Goal: Task Accomplishment & Management: Manage account settings

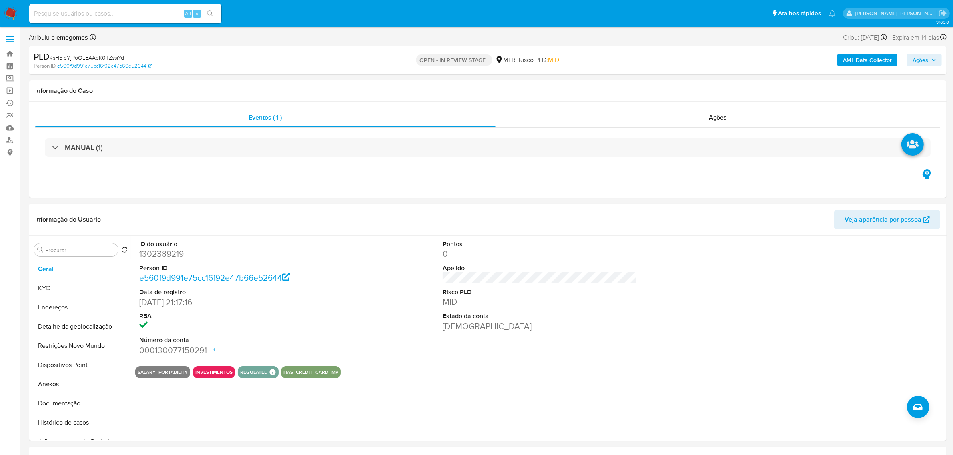
click at [11, 36] on span at bounding box center [10, 36] width 8 height 1
click at [0, 0] on input "checkbox" at bounding box center [0, 0] width 0 height 0
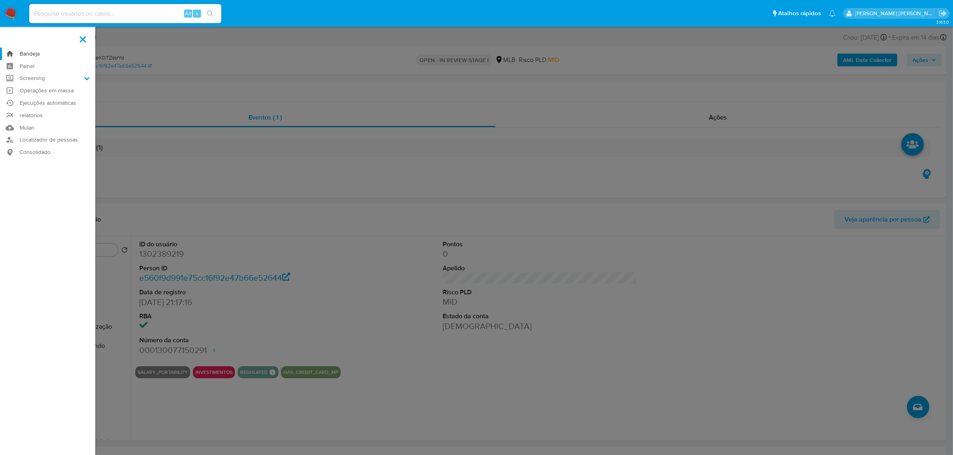
click at [28, 55] on link "Bandeja" at bounding box center [47, 54] width 95 height 12
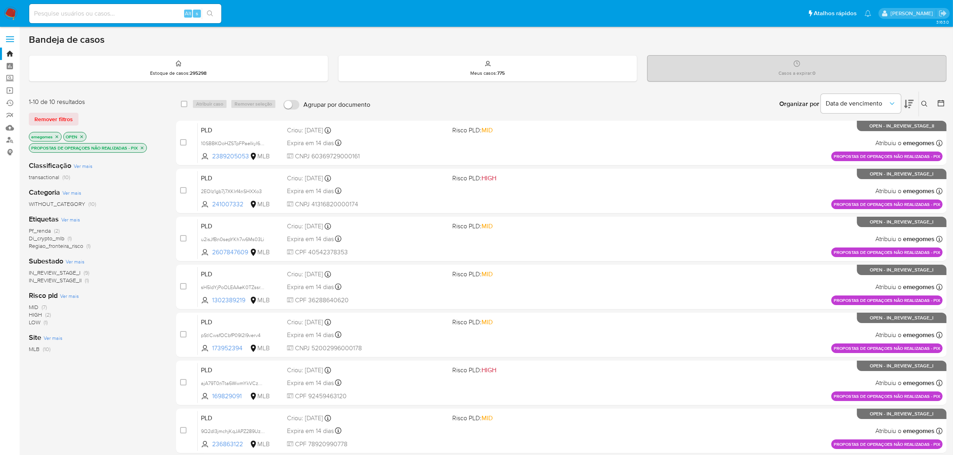
click at [123, 13] on input at bounding box center [125, 13] width 192 height 10
paste input "D7gfgMdAtQAXB2wK0OxPdH1V"
type input "D7gfgMdAtQAXB2wK0OxPdH1V"
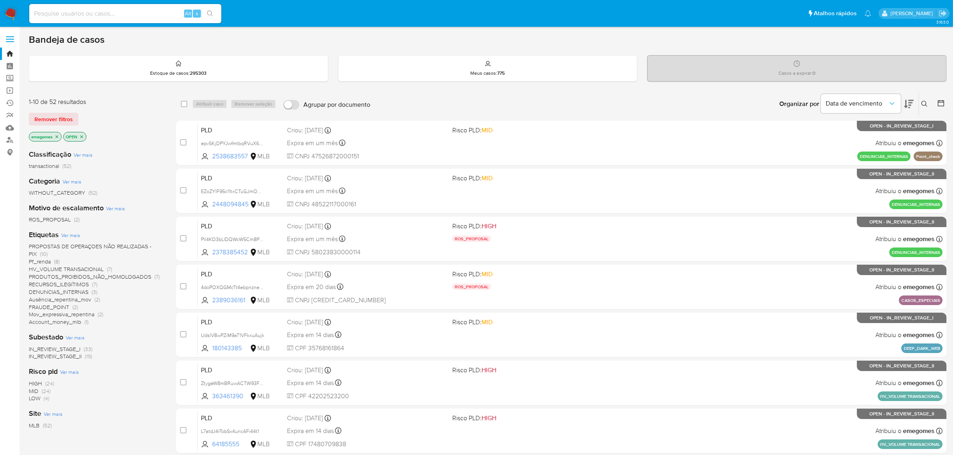
click at [927, 99] on button at bounding box center [925, 104] width 13 height 10
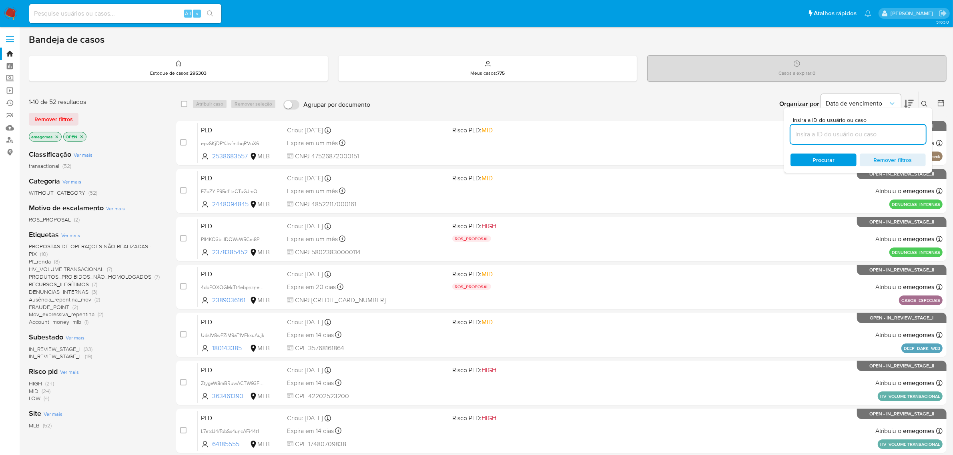
click at [847, 134] on input at bounding box center [857, 134] width 135 height 10
type input "D7gfgMdAtQAXB2wK0OxPdH1V"
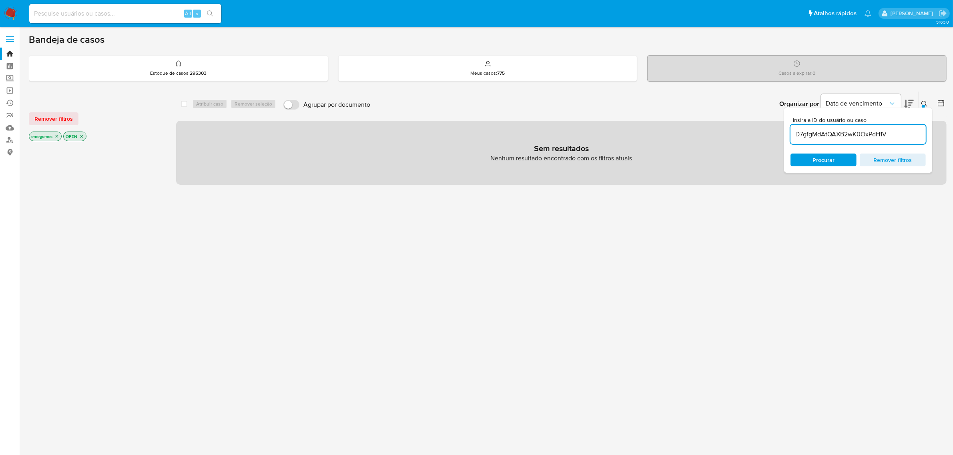
click at [58, 137] on icon "close-filter" at bounding box center [57, 136] width 3 height 3
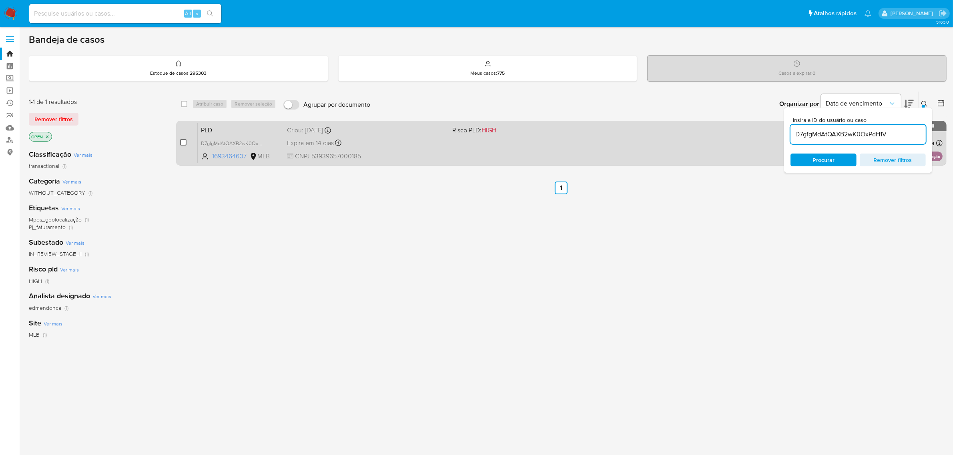
click at [183, 141] on input "checkbox" at bounding box center [183, 142] width 6 height 6
checkbox input "true"
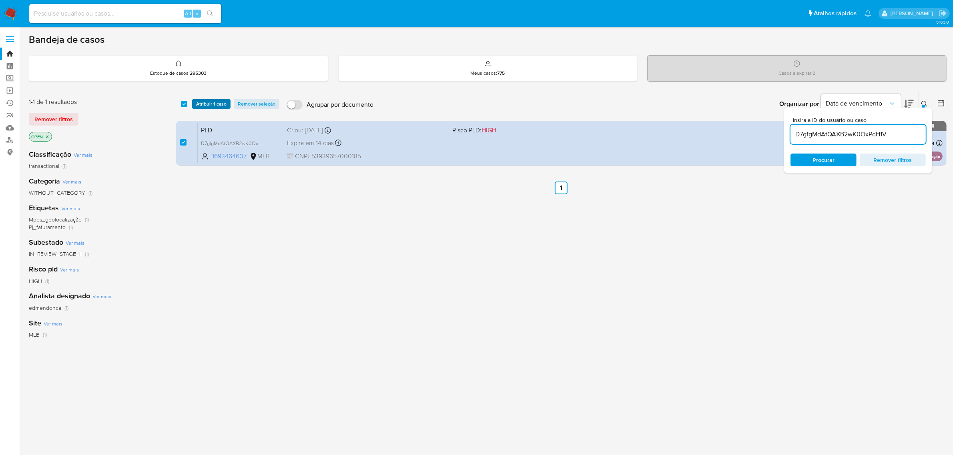
click at [211, 102] on span "Atribuir 1 caso" at bounding box center [211, 104] width 30 height 8
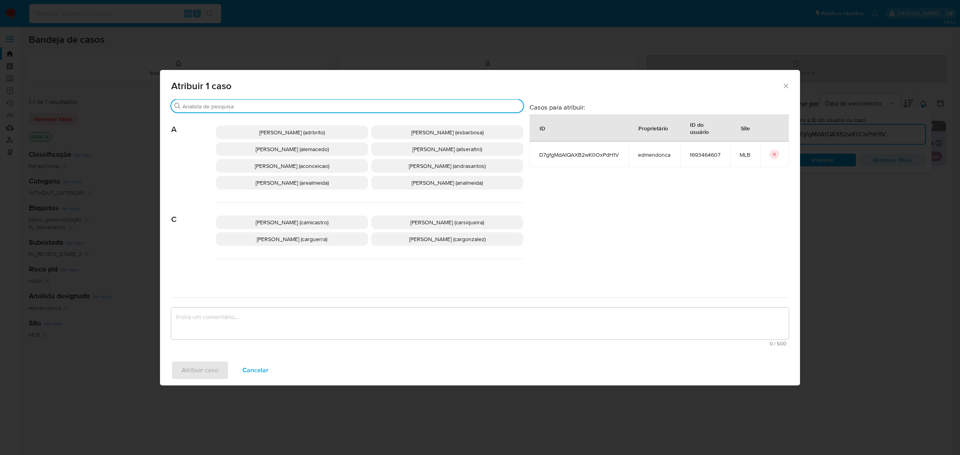
click at [244, 104] on input "Buscar" at bounding box center [351, 106] width 338 height 7
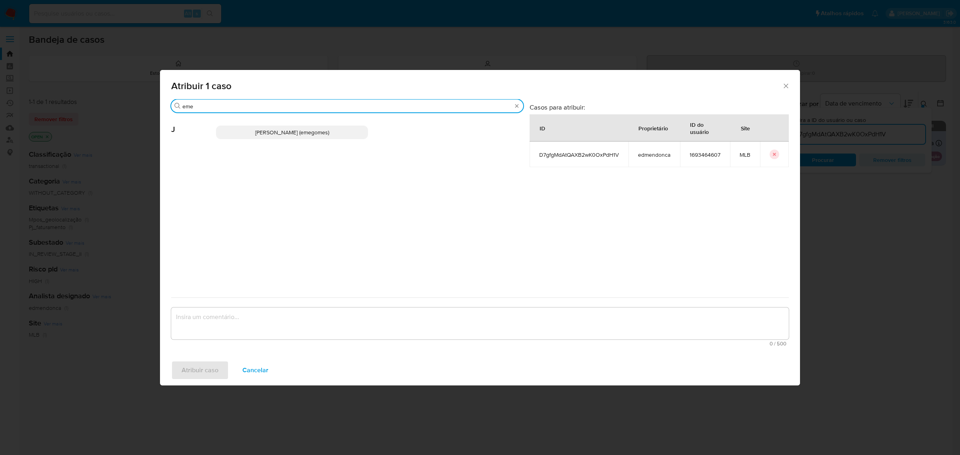
type input "eme"
click at [270, 130] on span "Jose Emerson Gomes Pereira (emegomes)" at bounding box center [292, 132] width 74 height 8
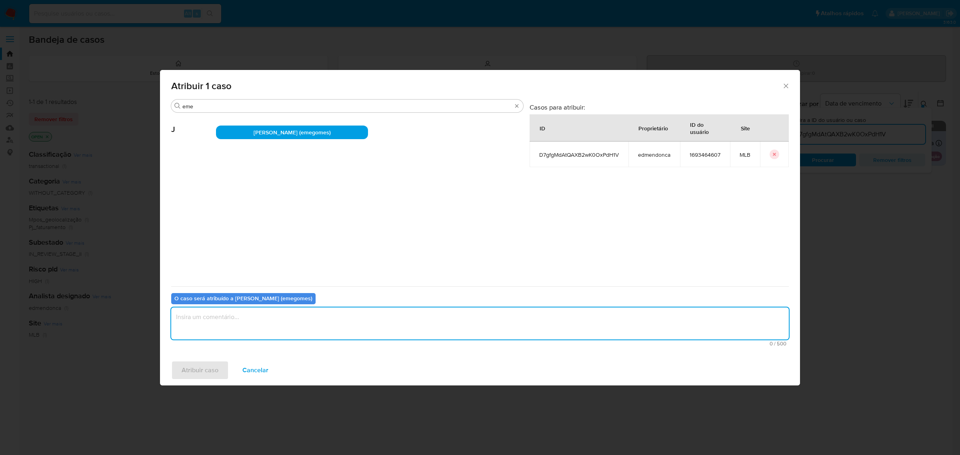
click at [260, 323] on textarea "assign-modal" at bounding box center [480, 324] width 618 height 32
type textarea "."
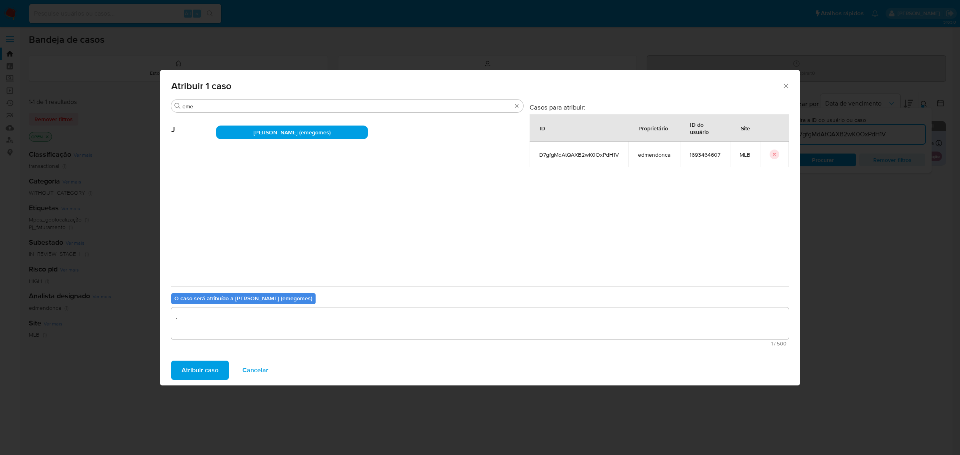
click at [209, 368] on span "Atribuir caso" at bounding box center [200, 371] width 37 height 18
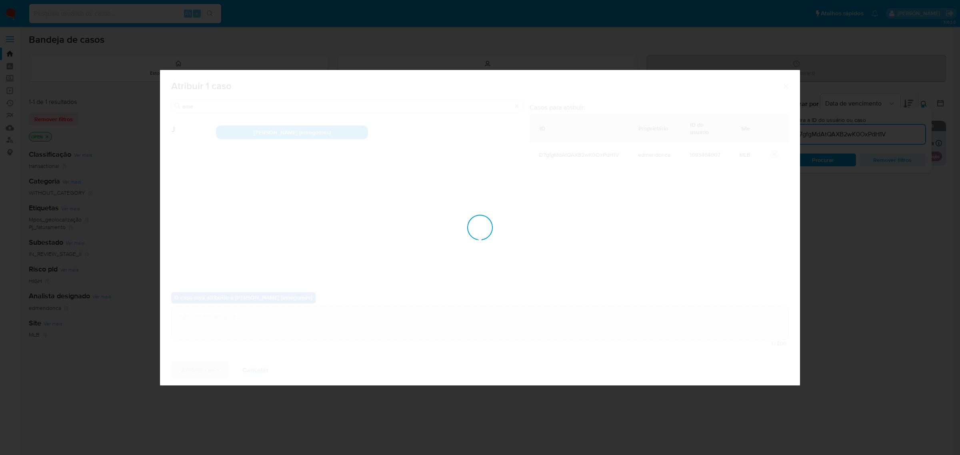
checkbox input "false"
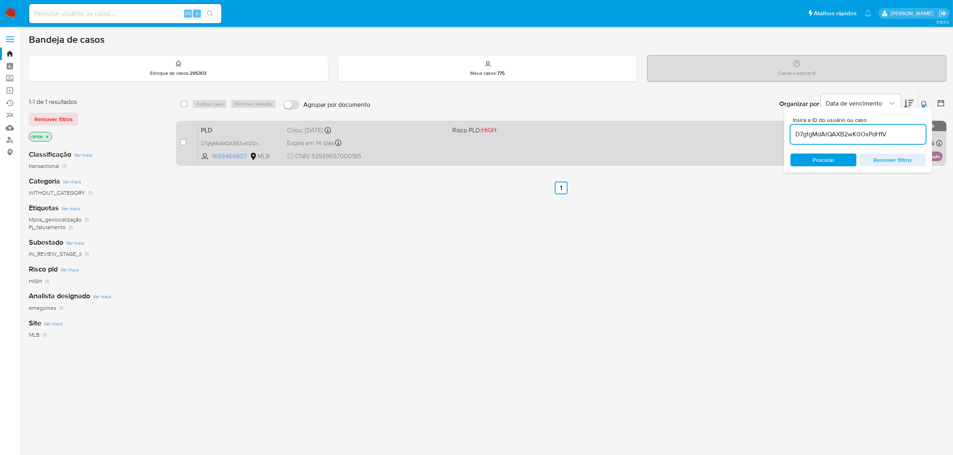
click at [402, 141] on div "Expira em 14 dias Expira em 27/10/2025 00:19:22" at bounding box center [366, 143] width 159 height 11
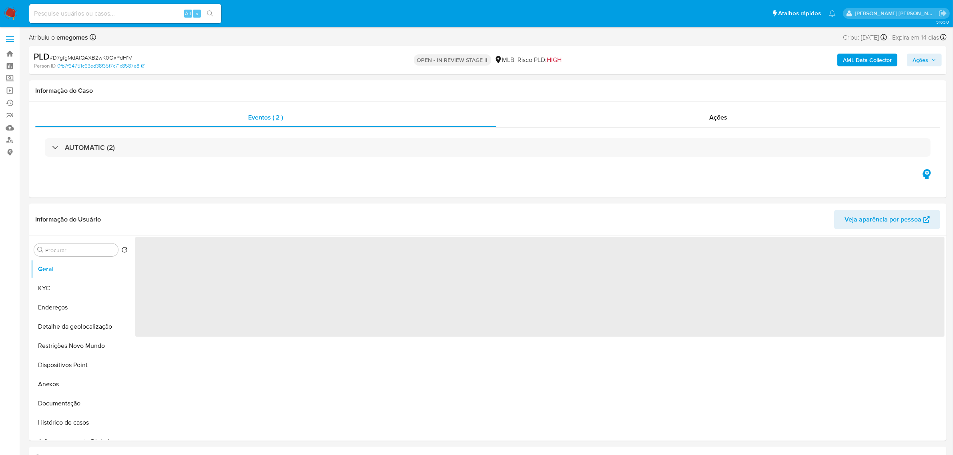
click at [935, 60] on icon "button" at bounding box center [933, 60] width 5 height 5
select select "10"
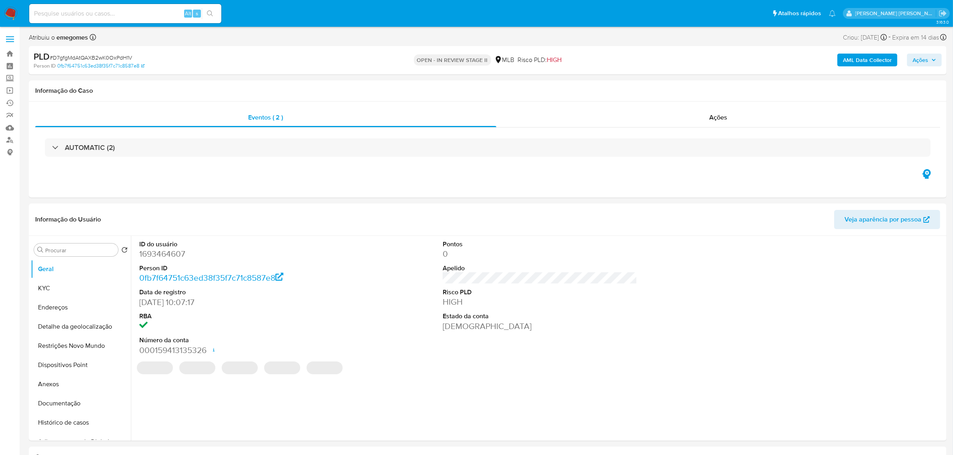
click at [939, 60] on button "Ações" at bounding box center [924, 60] width 35 height 13
click at [699, 82] on span "Resolução do caso" at bounding box center [692, 85] width 54 height 9
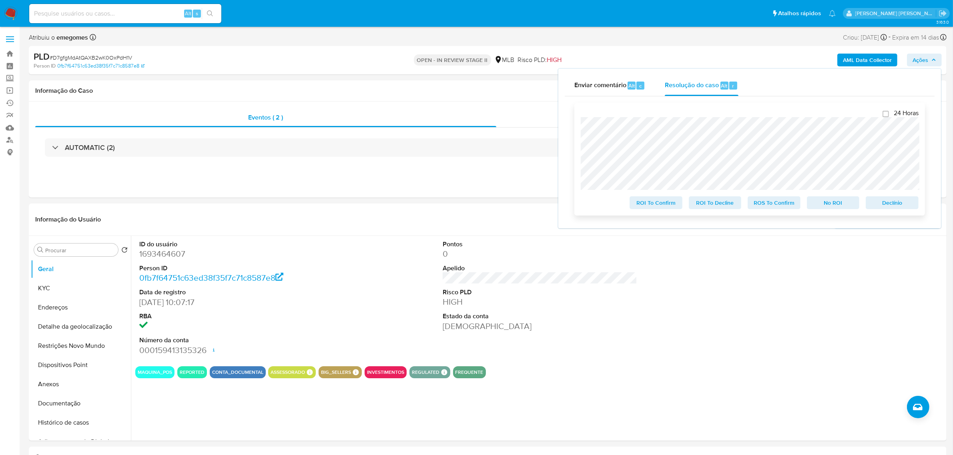
click at [773, 208] on span "ROS To Confirm" at bounding box center [774, 202] width 42 height 11
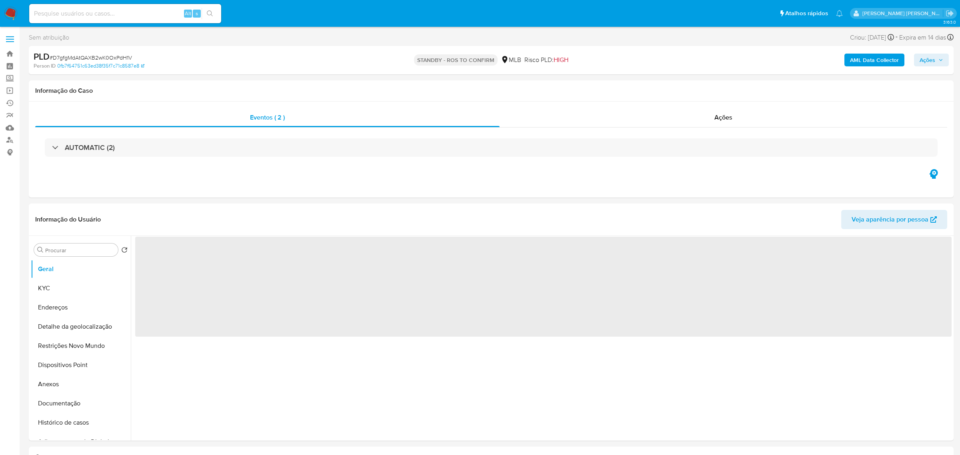
select select "10"
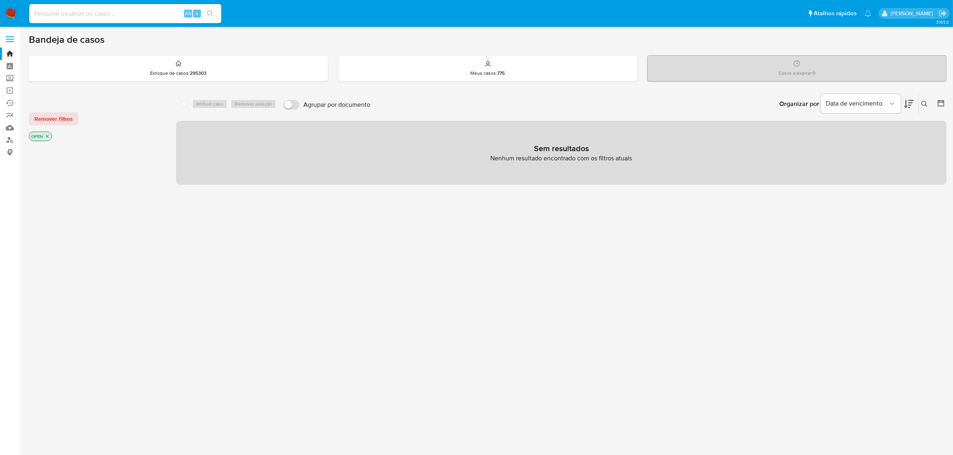
click at [923, 104] on icon at bounding box center [924, 104] width 6 height 6
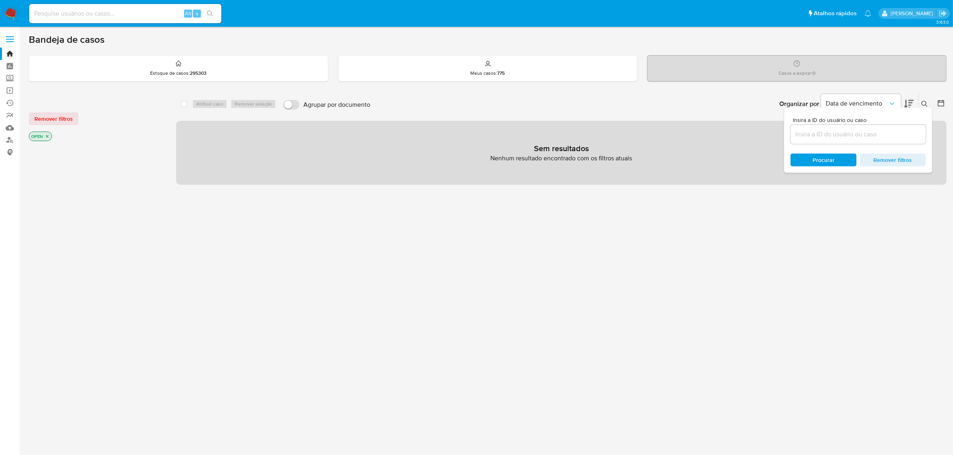
click at [815, 136] on input at bounding box center [857, 134] width 135 height 10
type input "Favorável ao reporte ao COAF a manutenção do relacionamento e a inclusão do nom…"
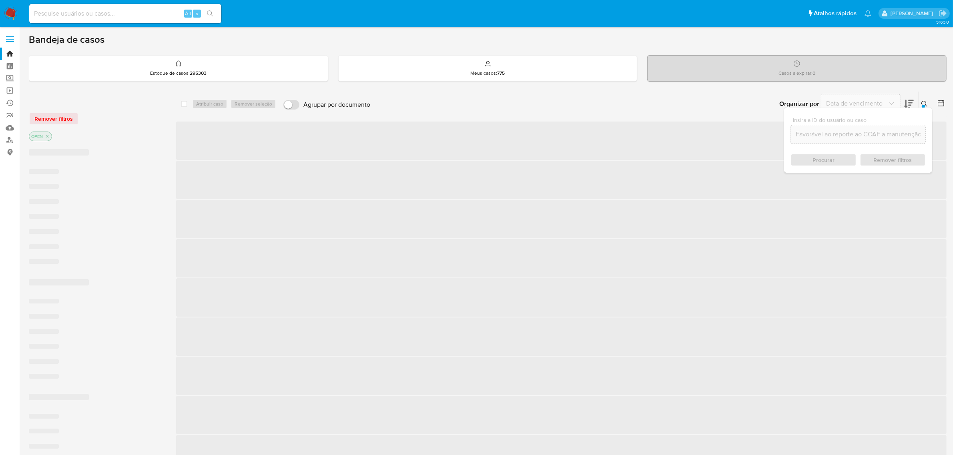
click at [815, 136] on input "Favorável ao reporte ao COAF a manutenção do relacionamento e a inclusão do nom…" at bounding box center [858, 134] width 134 height 10
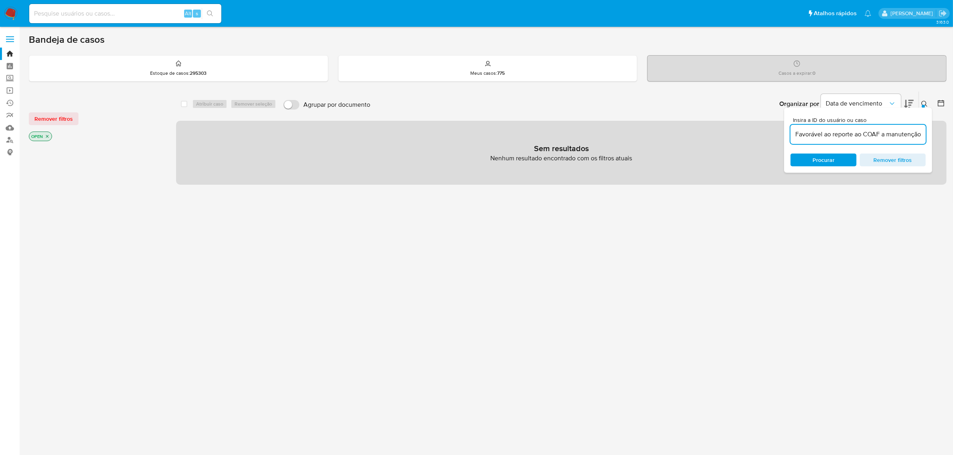
click at [817, 134] on input "Favorável ao reporte ao COAF a manutenção do relacionamento e a inclusão do nom…" at bounding box center [857, 134] width 135 height 10
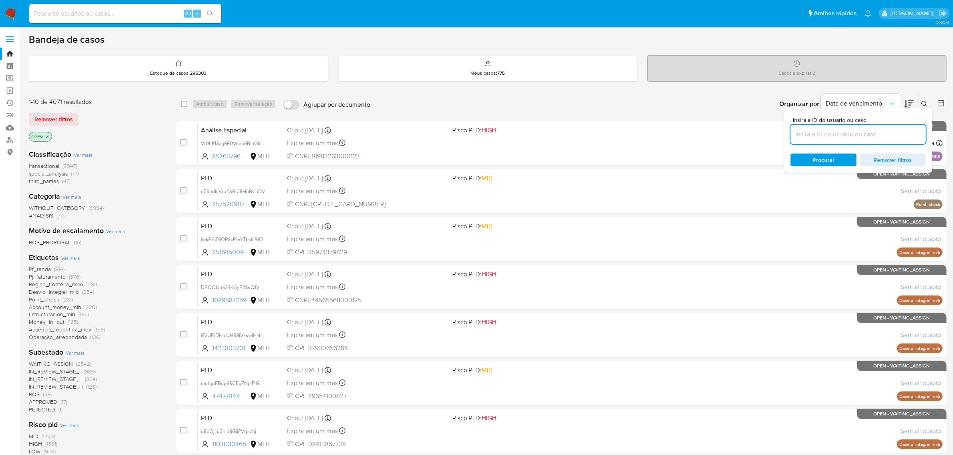
click at [819, 140] on div at bounding box center [857, 134] width 135 height 19
click at [831, 136] on input at bounding box center [857, 134] width 135 height 10
paste input "D7gfgMdAtQAXB2wK0OxPdH1V"
type input "D7gfgMdAtQAXB2wK0OxPdH1V"
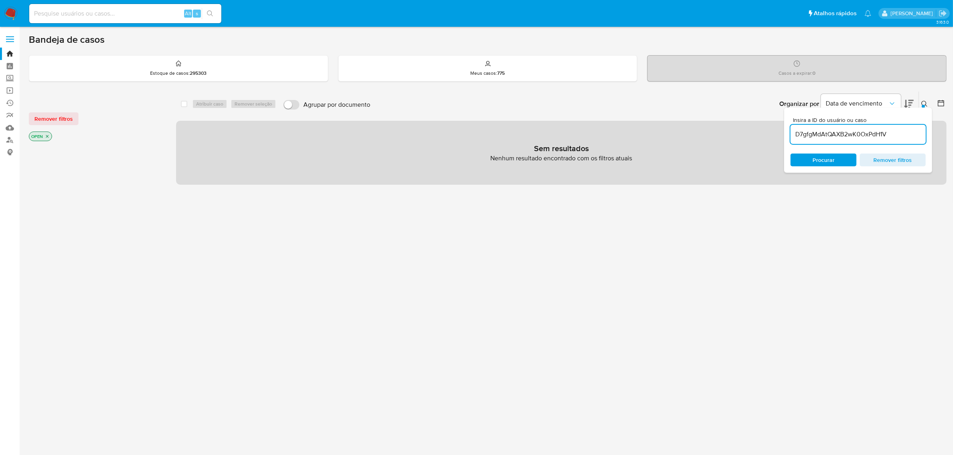
click at [911, 137] on input "D7gfgMdAtQAXB2wK0OxPdH1V" at bounding box center [857, 134] width 135 height 10
click at [47, 138] on icon "close-filter" at bounding box center [47, 136] width 5 height 5
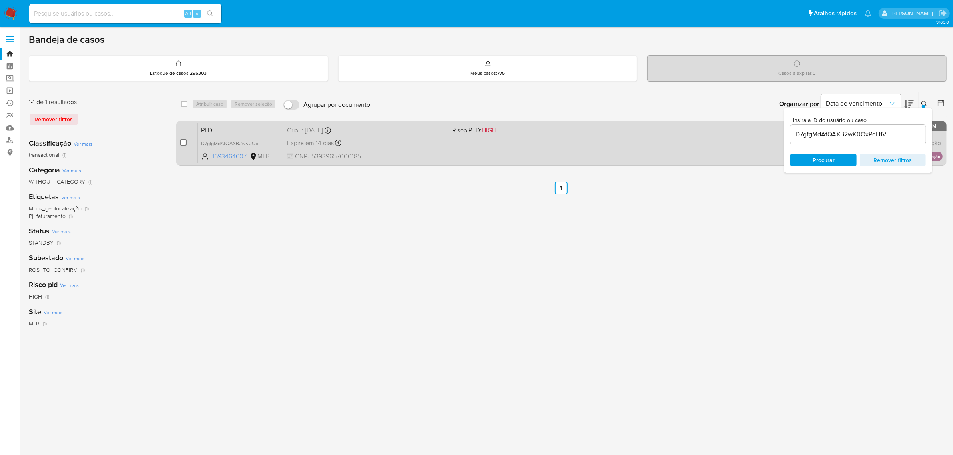
click at [185, 143] on input "checkbox" at bounding box center [183, 142] width 6 height 6
checkbox input "true"
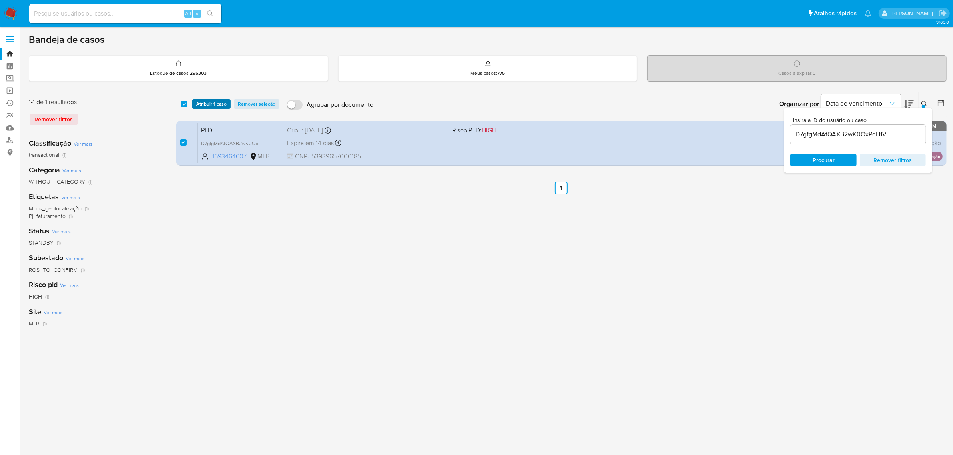
click at [210, 100] on span "Atribuir 1 caso" at bounding box center [211, 104] width 30 height 8
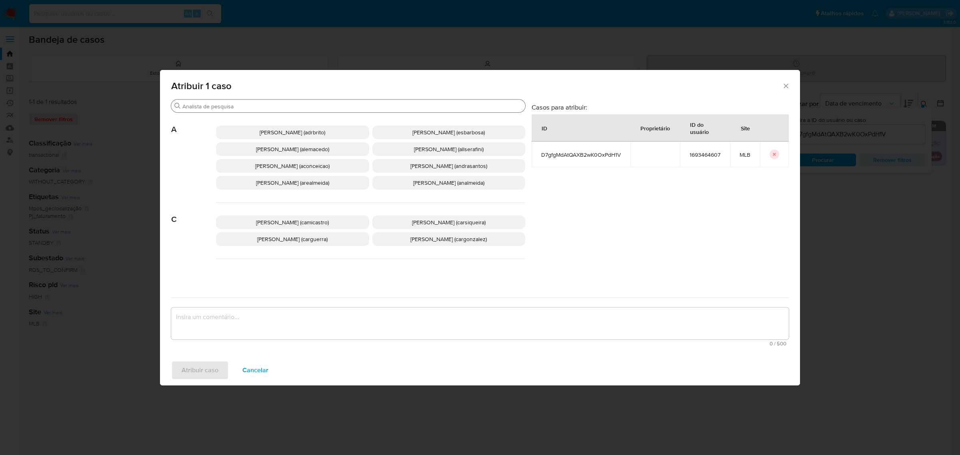
click at [305, 104] on input "Buscar" at bounding box center [352, 106] width 340 height 7
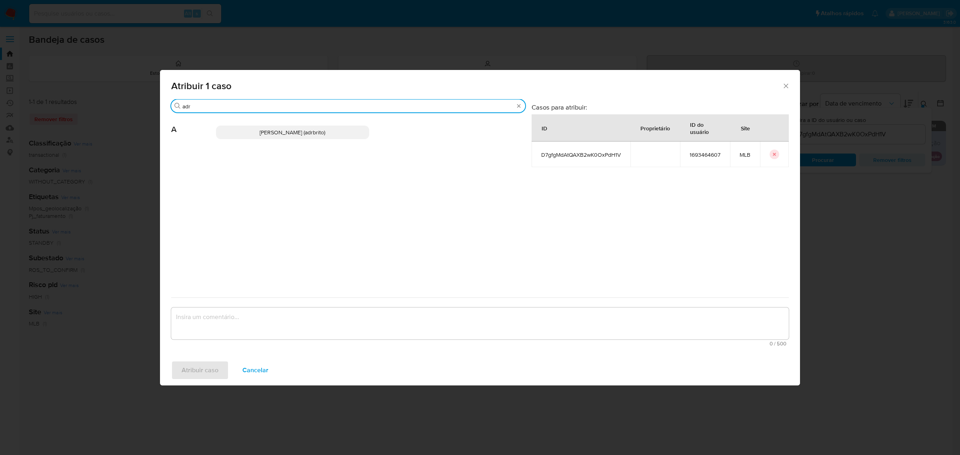
type input "adr"
click at [296, 135] on span "[PERSON_NAME] (adrbrito)" at bounding box center [293, 132] width 66 height 8
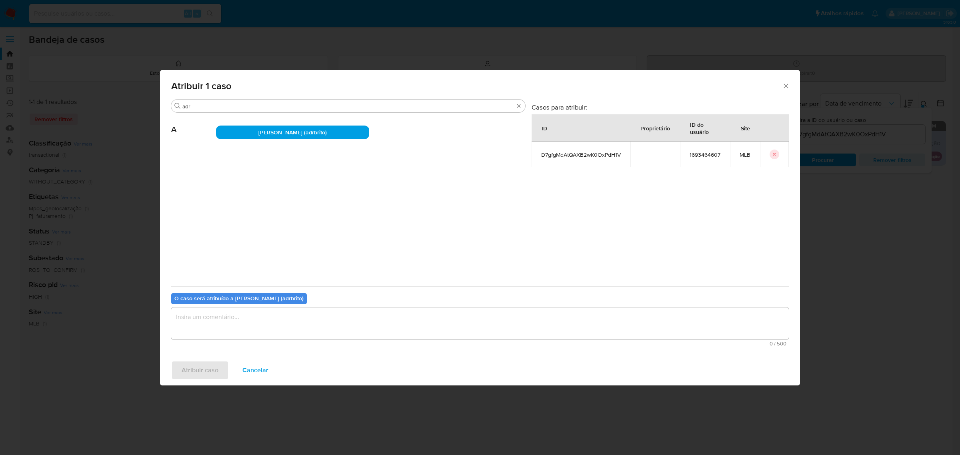
click at [279, 328] on textarea "assign-modal" at bounding box center [480, 324] width 618 height 32
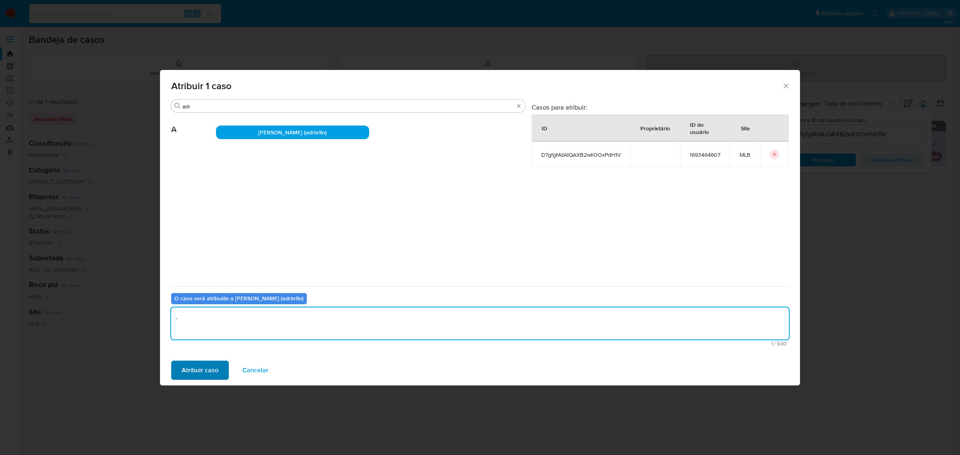
type textarea "."
click at [209, 372] on span "Atribuir caso" at bounding box center [200, 371] width 37 height 18
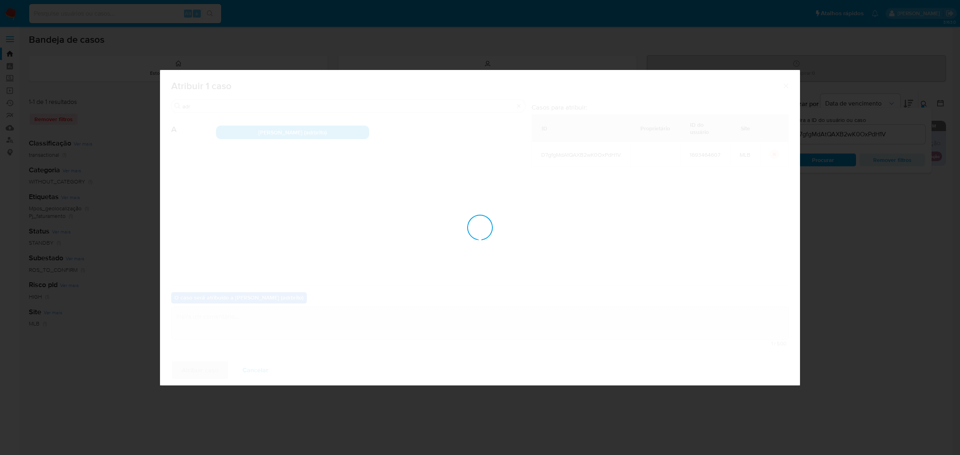
checkbox input "false"
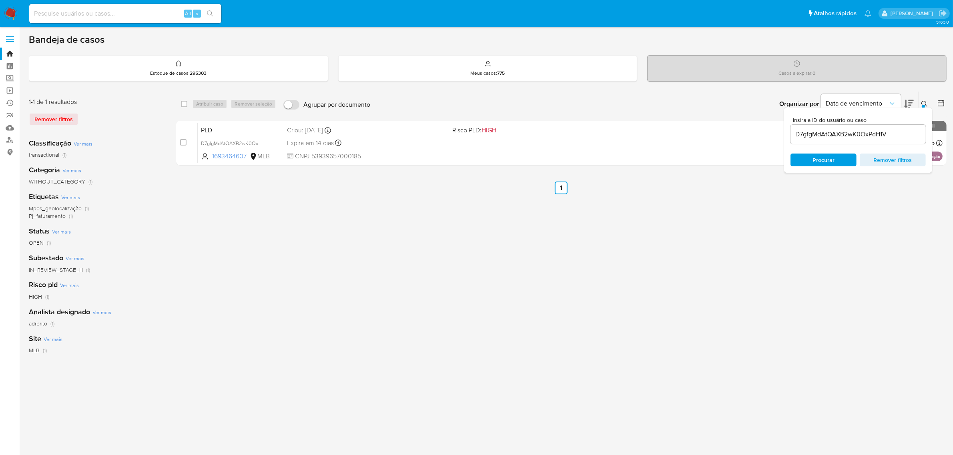
click at [862, 136] on input "D7gfgMdAtQAXB2wK0OxPdH1V" at bounding box center [857, 134] width 135 height 10
paste input "4doPOXQGMcTt4ebpnzneXgGK"
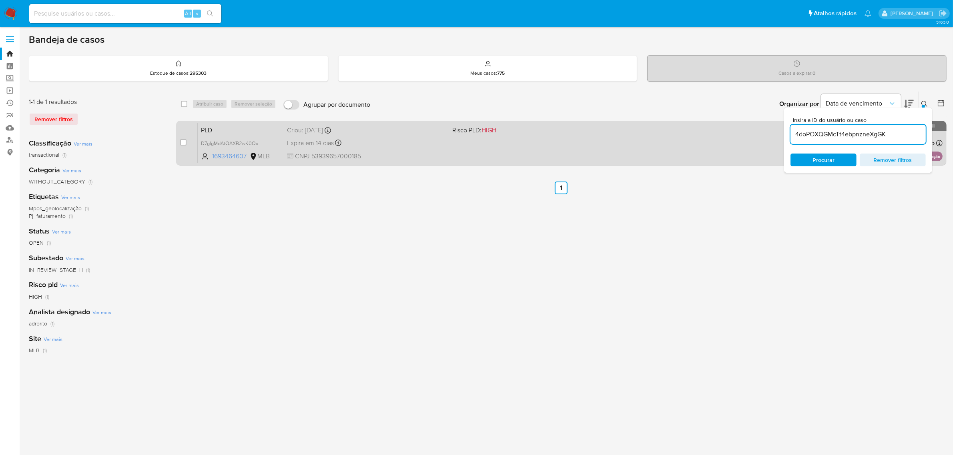
type input "4doPOXQGMcTt4ebpnzneXgGK"
click at [186, 142] on input "checkbox" at bounding box center [183, 142] width 6 height 6
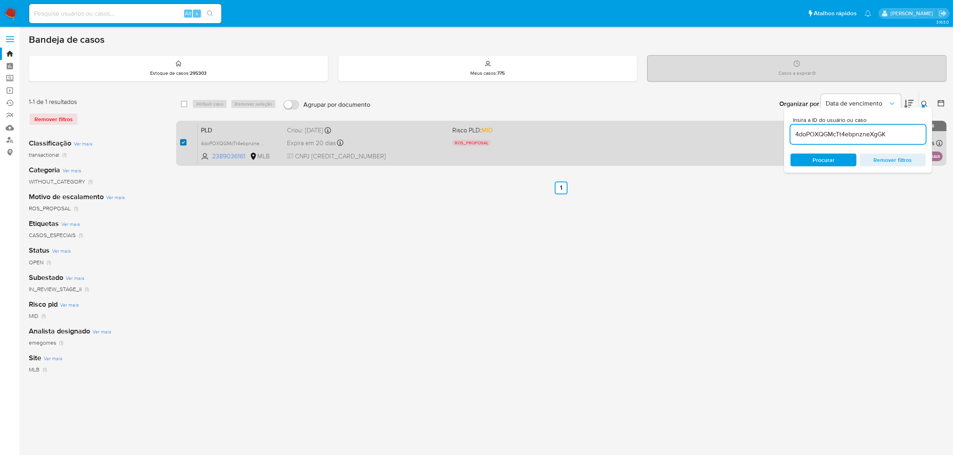
checkbox input "true"
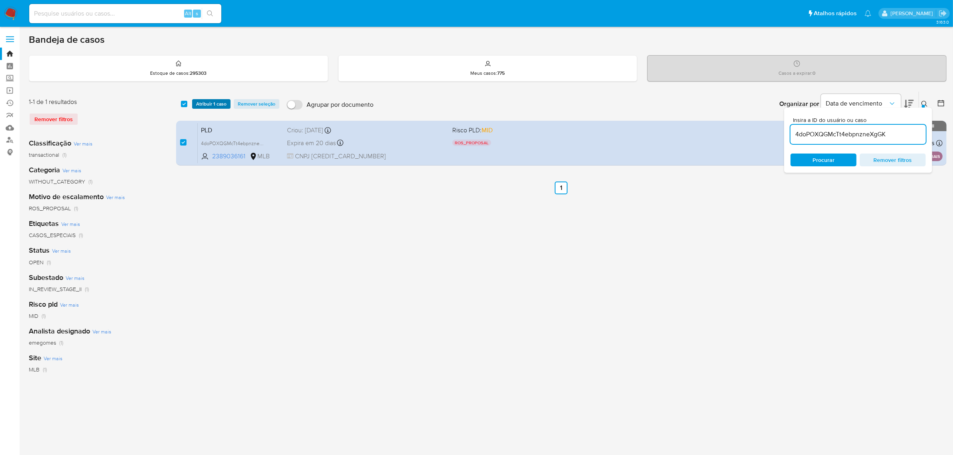
click at [216, 105] on span "Atribuir 1 caso" at bounding box center [211, 104] width 30 height 8
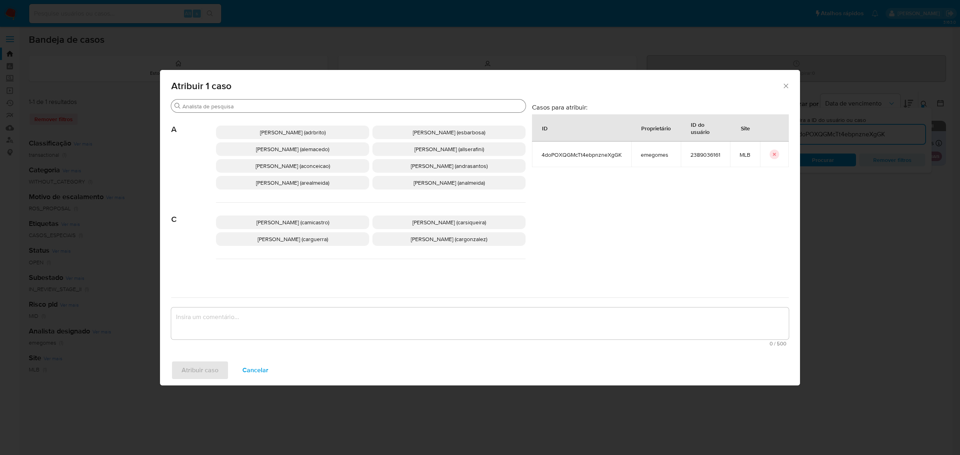
click at [264, 107] on input "Buscar" at bounding box center [352, 106] width 340 height 7
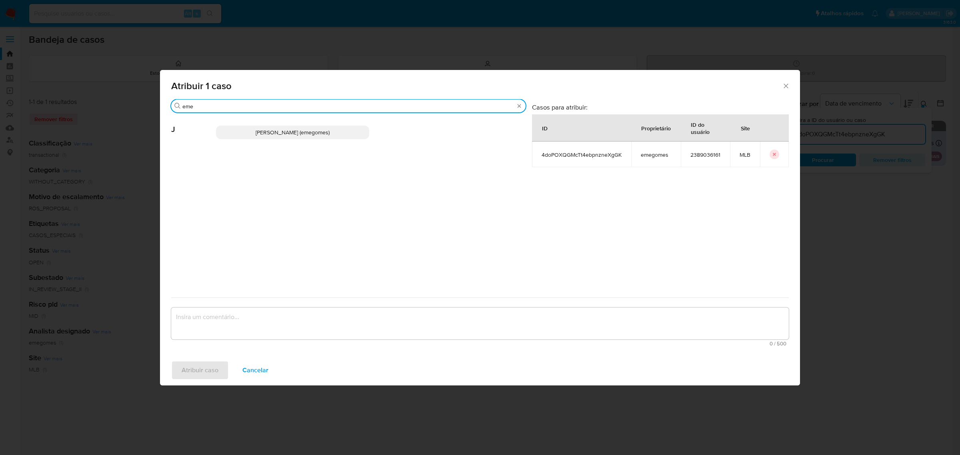
type input "eme"
click at [267, 133] on span "Jose Emerson Gomes Pereira (emegomes)" at bounding box center [293, 132] width 74 height 8
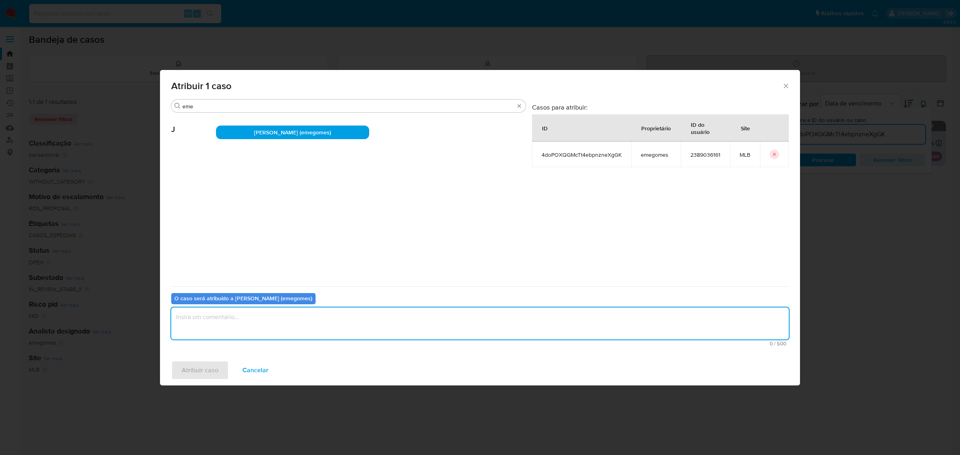
click at [241, 318] on textarea "assign-modal" at bounding box center [480, 324] width 618 height 32
type textarea "."
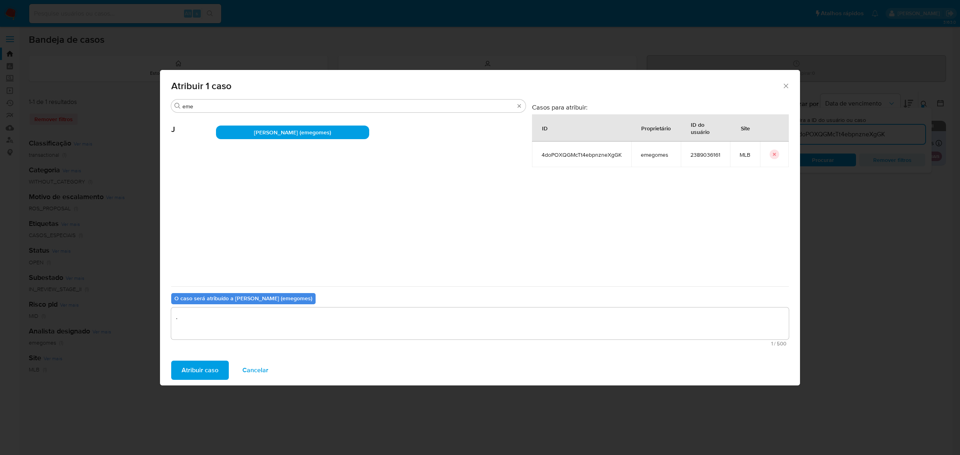
click at [200, 367] on span "Atribuir caso" at bounding box center [200, 371] width 37 height 18
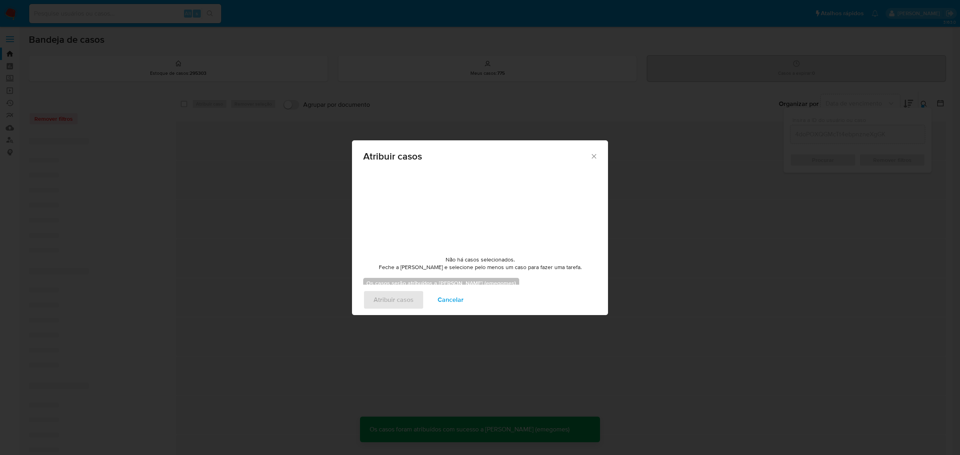
checkbox input "false"
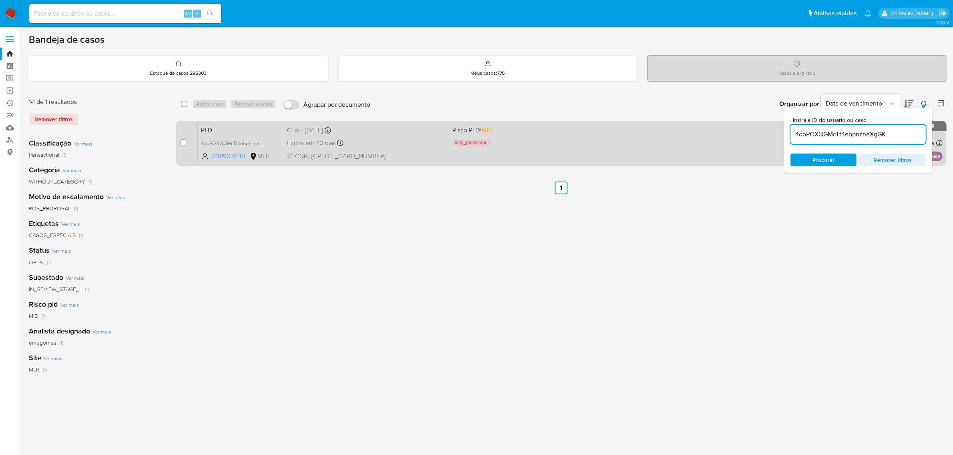
click at [405, 135] on div "PLD 4doPOXQGMcTt4ebpnzneXgGK 2389036161 MLB Risco PLD: MID ROS_PROPOSAL Motivo …" at bounding box center [570, 143] width 745 height 40
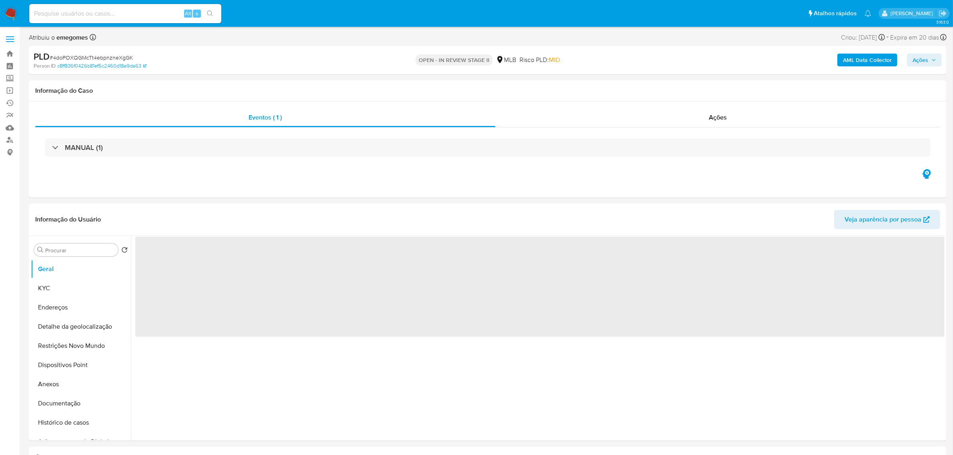
click at [937, 60] on button "Ações" at bounding box center [924, 60] width 35 height 13
select select "10"
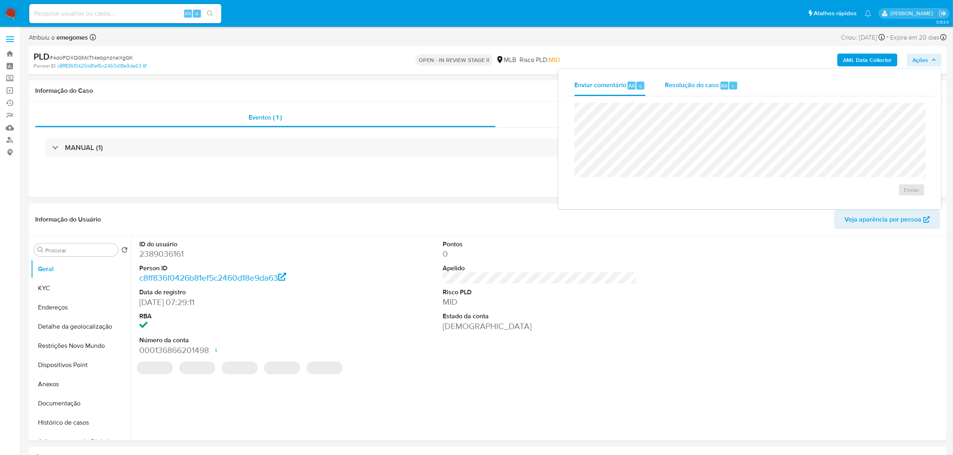
click at [683, 86] on span "Resolução do caso" at bounding box center [692, 85] width 54 height 9
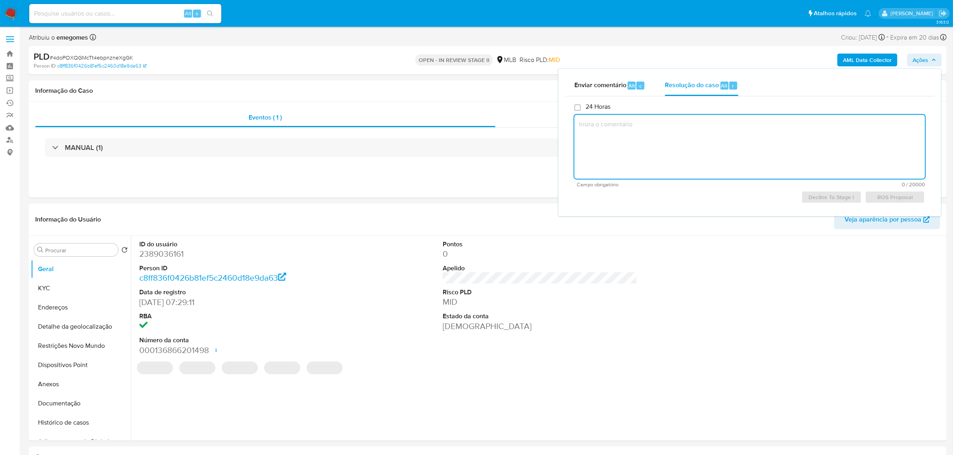
click at [639, 133] on textarea at bounding box center [749, 147] width 350 height 64
paste textarea "Favorável ao reporte ao COAF a manutenção do relacionamento e a inclusão do nom…"
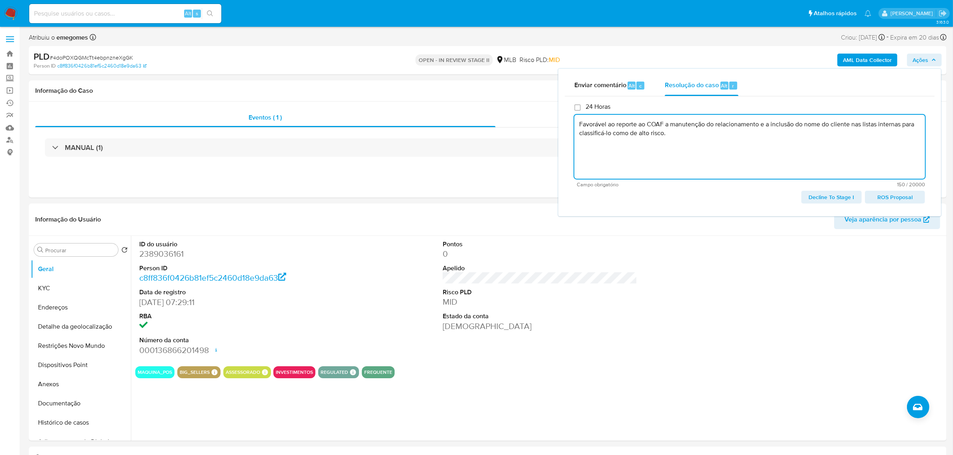
type textarea "Favorável ao reporte ao COAF a manutenção do relacionamento e a inclusão do nom…"
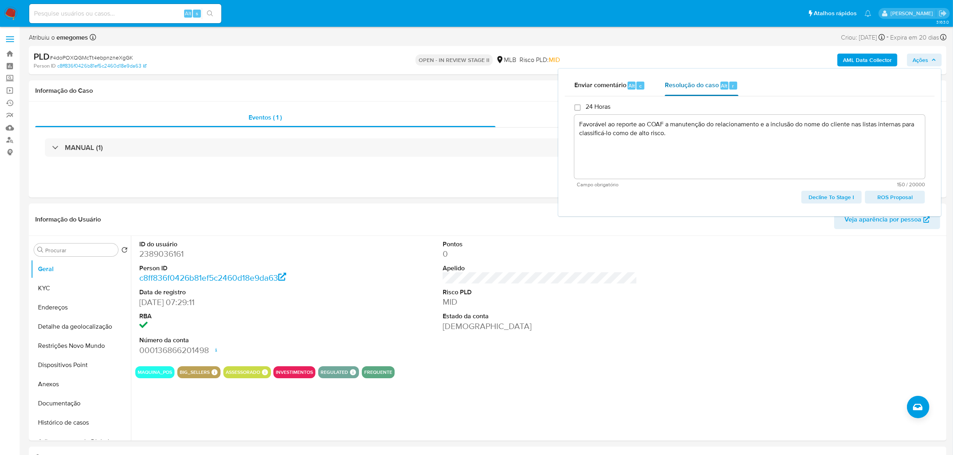
click at [689, 81] on span "Resolução do caso" at bounding box center [692, 85] width 54 height 9
click at [761, 50] on div "PLD # 4doPOXQGMcTt4ebpnzneXgGK Person ID c8ff836f0426b81ef5c2460d18e9da63 OPEN …" at bounding box center [487, 60] width 917 height 28
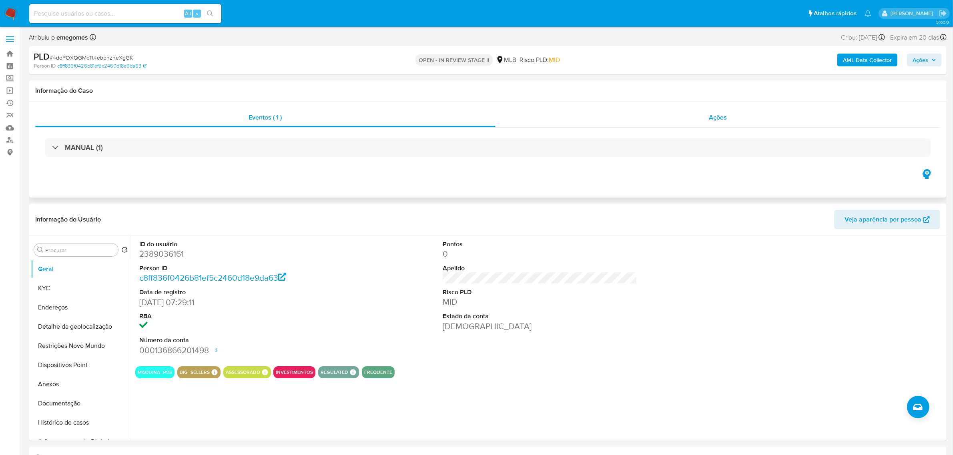
click at [730, 117] on div "Ações" at bounding box center [717, 117] width 445 height 19
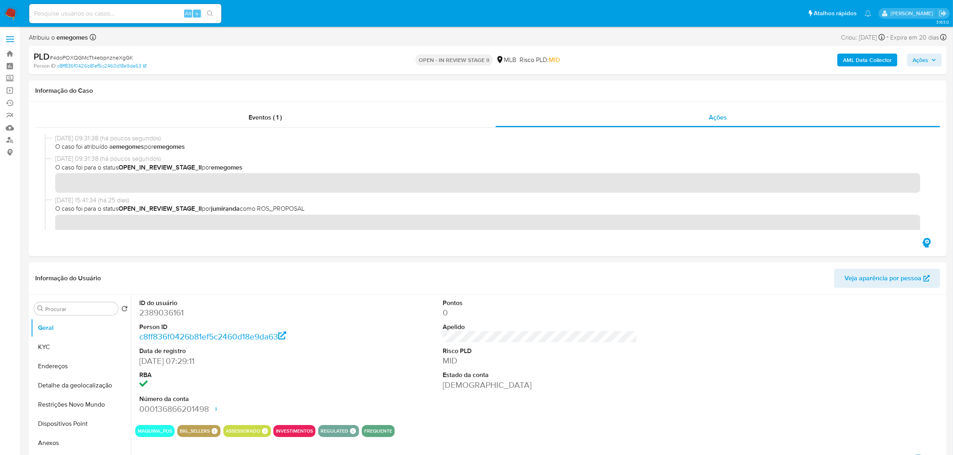
click at [937, 59] on button "Ações" at bounding box center [924, 60] width 35 height 13
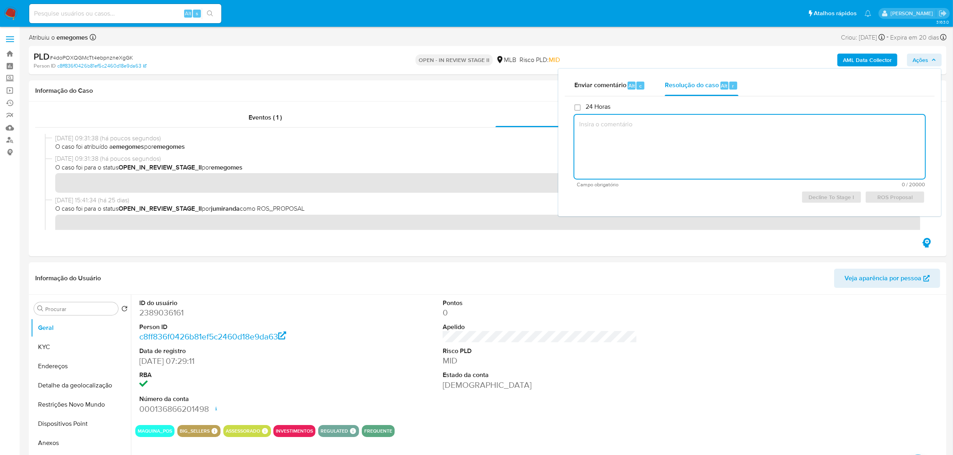
click at [665, 135] on textarea at bounding box center [749, 147] width 350 height 64
paste textarea "Favorável ao reporte ao COAF a manutenção do relacionamento e a inclusão do nom…"
click at [895, 202] on span "ROS Proposal" at bounding box center [894, 197] width 49 height 11
type textarea "Favorável ao reporte ao COAF a manutenção do relacionamento e a inclusão do nom…"
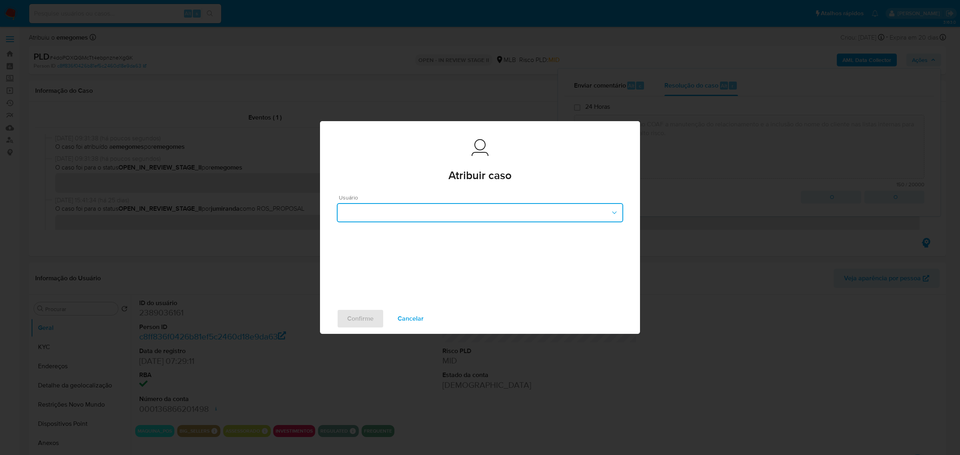
click at [611, 214] on icon "button" at bounding box center [615, 213] width 8 height 8
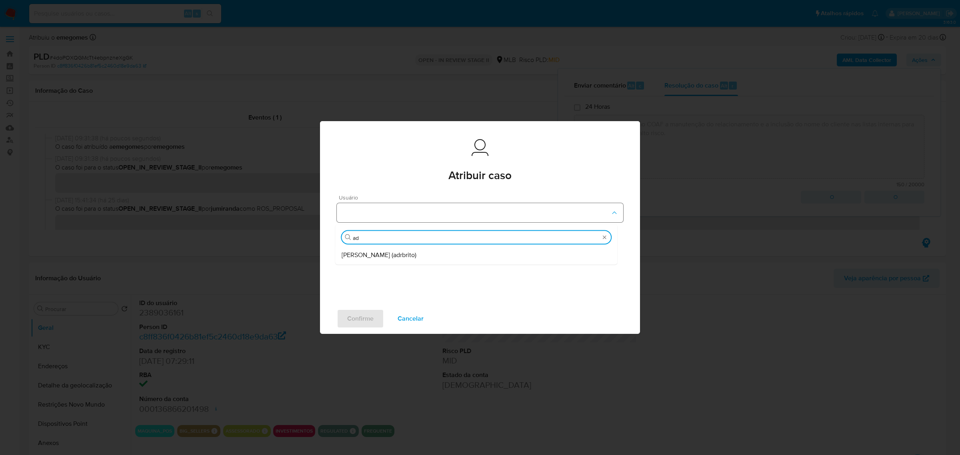
type input "adr"
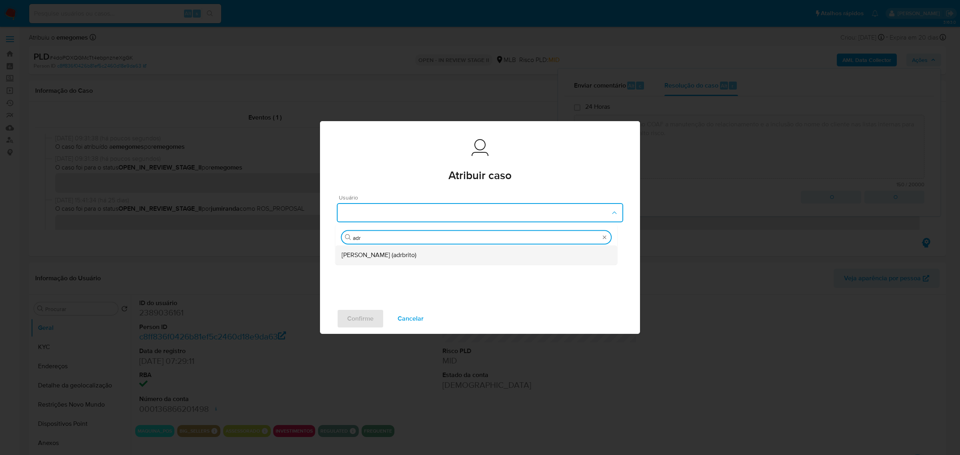
click at [412, 253] on span "[PERSON_NAME] (adrbrito)" at bounding box center [379, 255] width 75 height 8
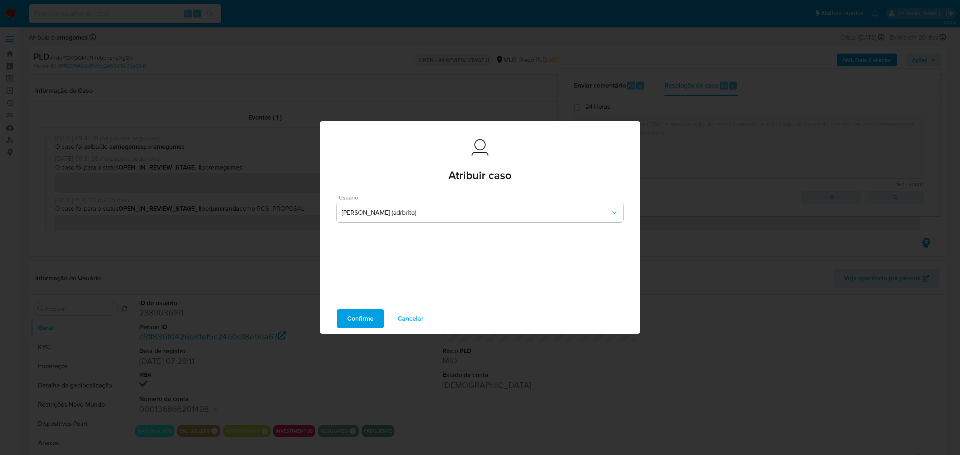
click at [354, 319] on span "Confirme" at bounding box center [360, 319] width 26 height 18
type textarea "Favorável ao reporte ao COAF a manutenção do relacionamento e a inclusão do nom…"
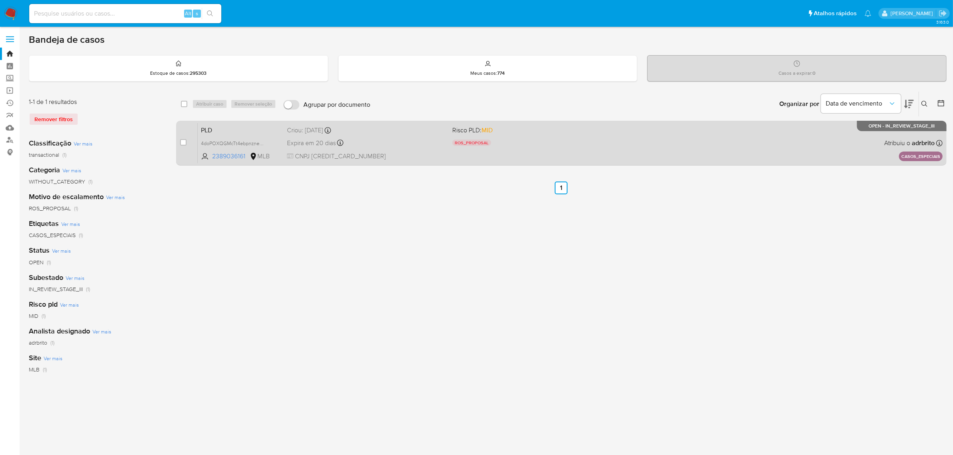
click at [418, 135] on div "PLD 4doPOXQGMcTt4ebpnzneXgGK 2389036161 MLB Risco PLD: MID ROS_PROPOSAL Motivo …" at bounding box center [570, 143] width 745 height 40
click at [182, 140] on input "checkbox" at bounding box center [183, 142] width 6 height 6
checkbox input "true"
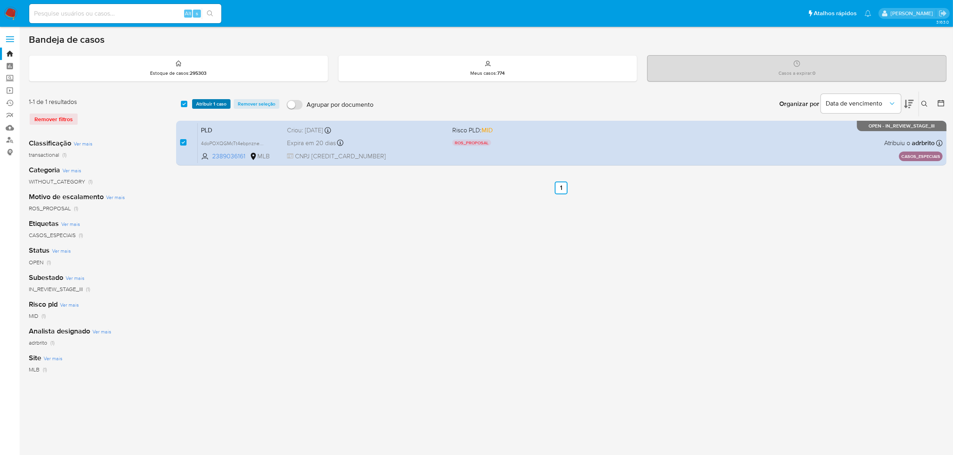
click at [204, 104] on span "Atribuir 1 caso" at bounding box center [211, 104] width 30 height 8
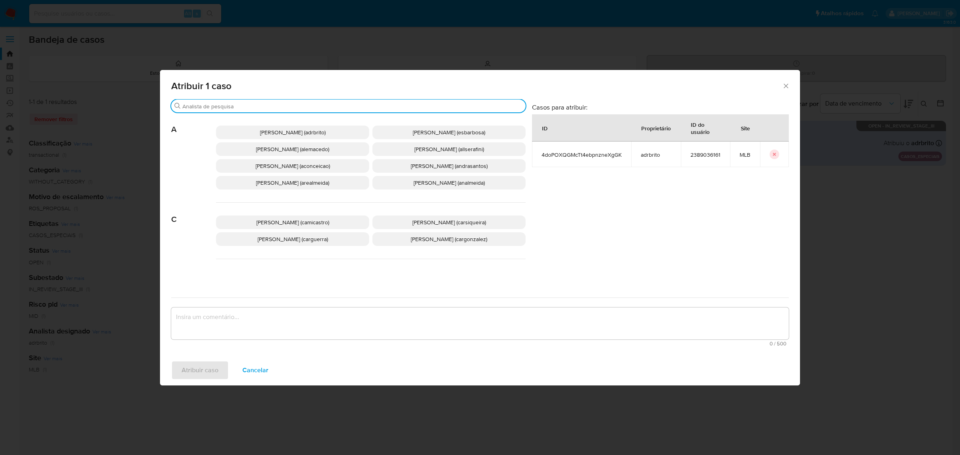
click at [249, 104] on input "Buscar" at bounding box center [352, 106] width 340 height 7
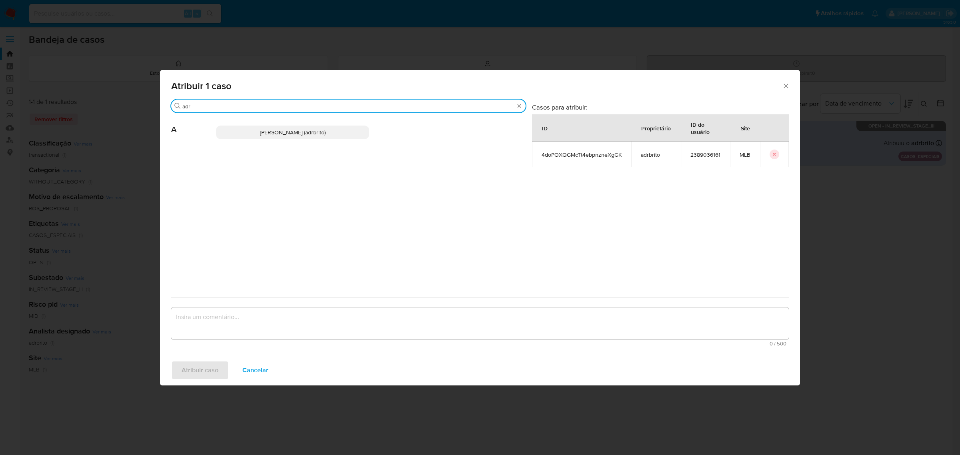
type input "adr"
click at [294, 135] on span "[PERSON_NAME] (adrbrito)" at bounding box center [293, 132] width 66 height 8
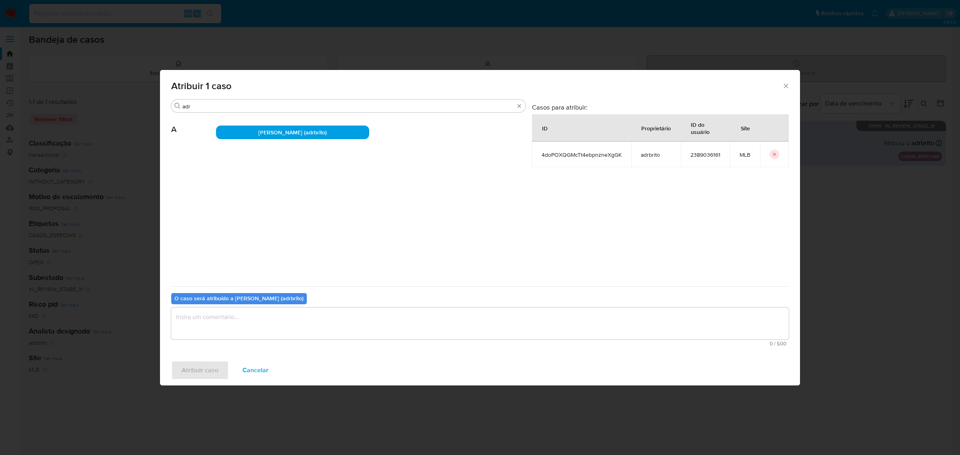
click at [275, 325] on textarea "assign-modal" at bounding box center [480, 324] width 618 height 32
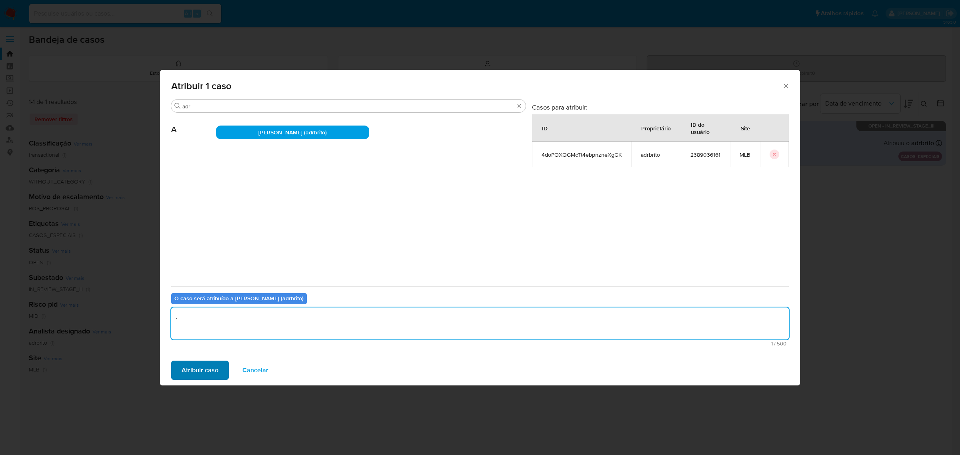
type textarea "."
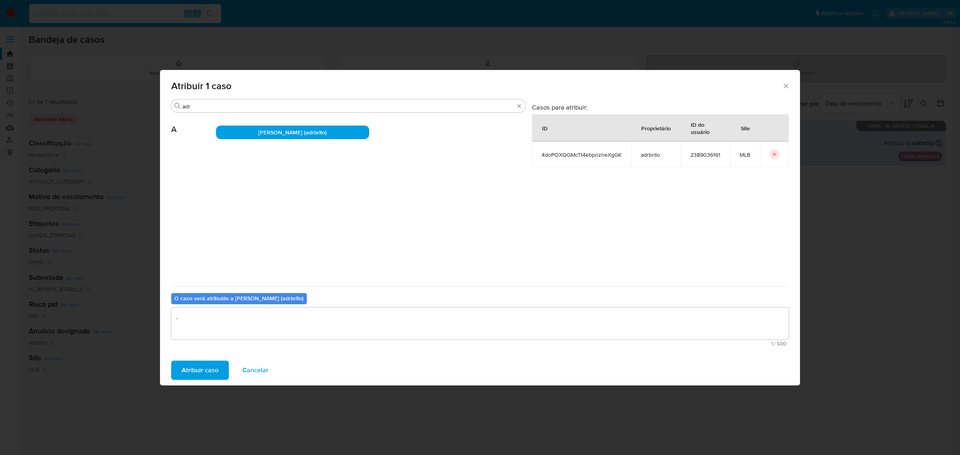
click at [213, 368] on span "Atribuir caso" at bounding box center [200, 371] width 37 height 18
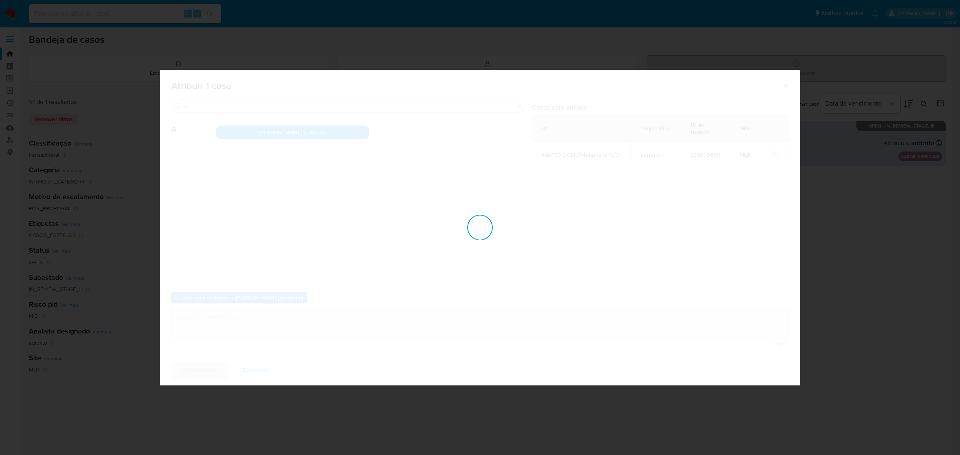
checkbox input "false"
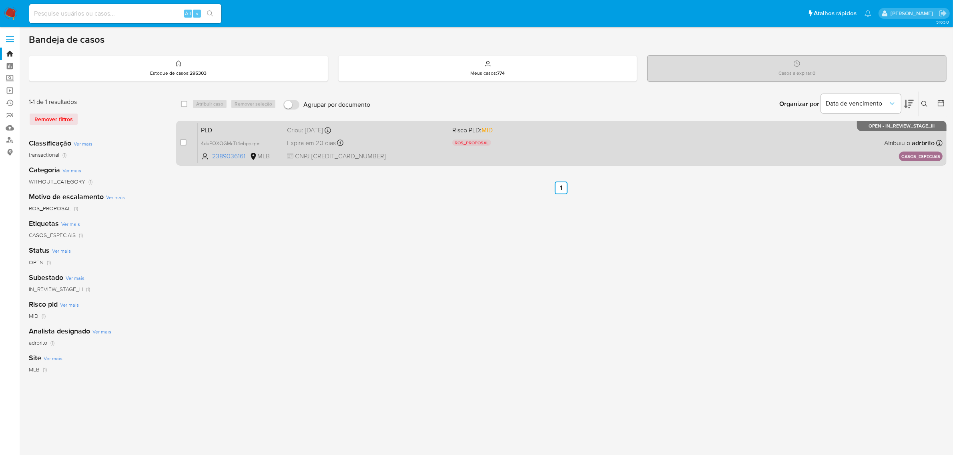
click at [443, 142] on div "Expira em 20 dias Expira em [DATE] 10:55:25" at bounding box center [366, 143] width 159 height 11
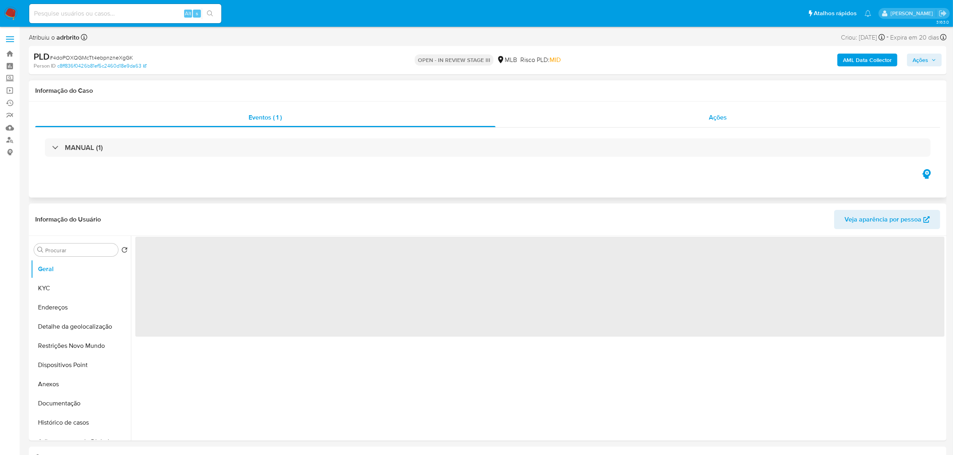
click at [717, 120] on span "Ações" at bounding box center [718, 117] width 18 height 9
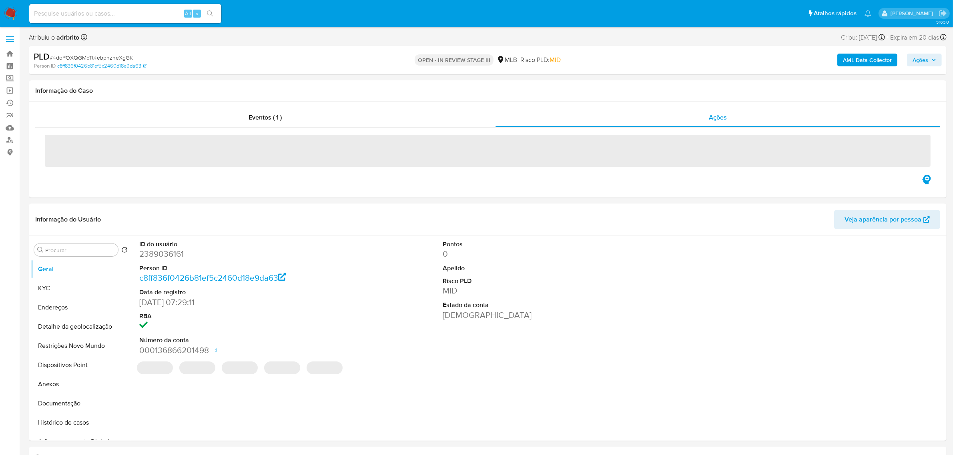
select select "10"
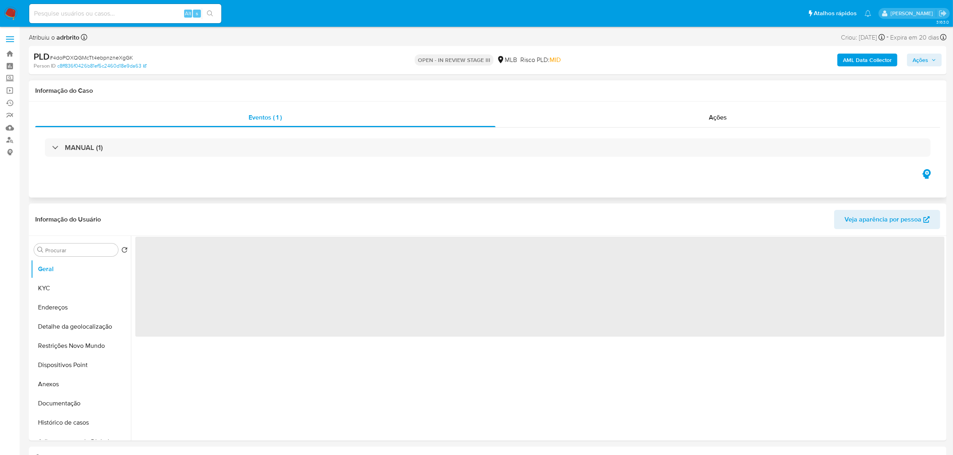
select select "10"
click at [727, 115] on div "Ações" at bounding box center [717, 117] width 445 height 19
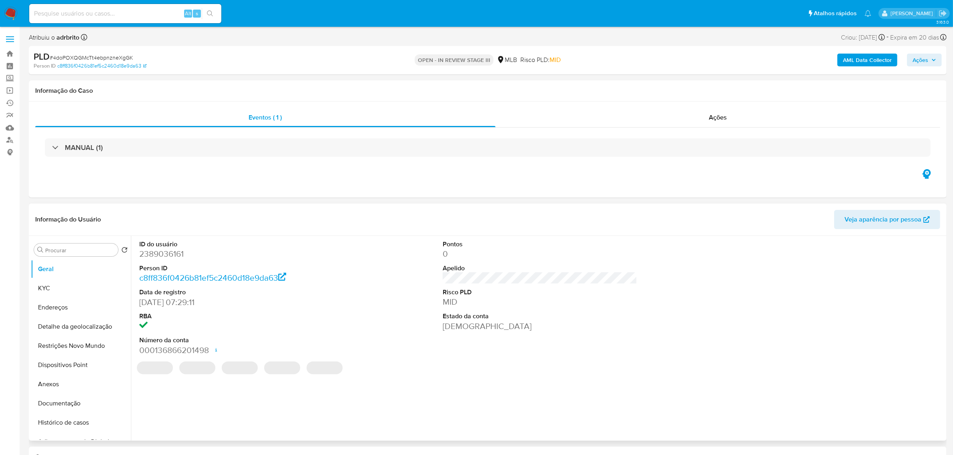
select select "10"
click at [717, 121] on span "Ações" at bounding box center [718, 117] width 18 height 9
